Goal: Navigation & Orientation: Go to known website

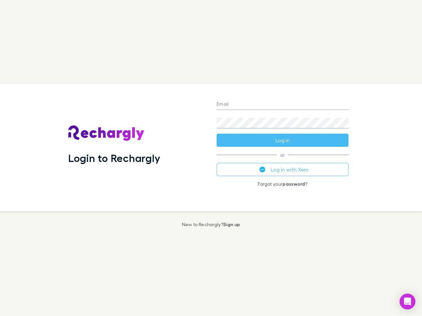
click at [211, 158] on div "Login to Rechargly" at bounding box center [137, 148] width 148 height 128
click at [282, 105] on input "Email" at bounding box center [283, 105] width 132 height 11
click at [282, 140] on button "Log in" at bounding box center [283, 140] width 132 height 13
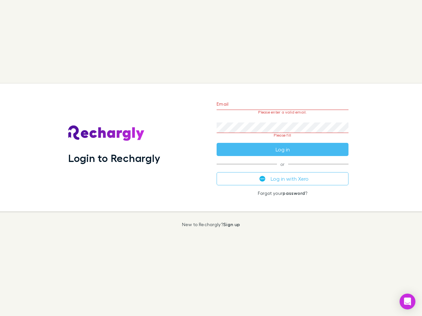
click at [282, 170] on div "Email Please enter a valid email. Password Please fill Log in or Log in with Xe…" at bounding box center [282, 148] width 142 height 128
click at [407, 302] on icon "Open Intercom Messenger" at bounding box center [407, 302] width 7 height 8
